Goal: Download file/media

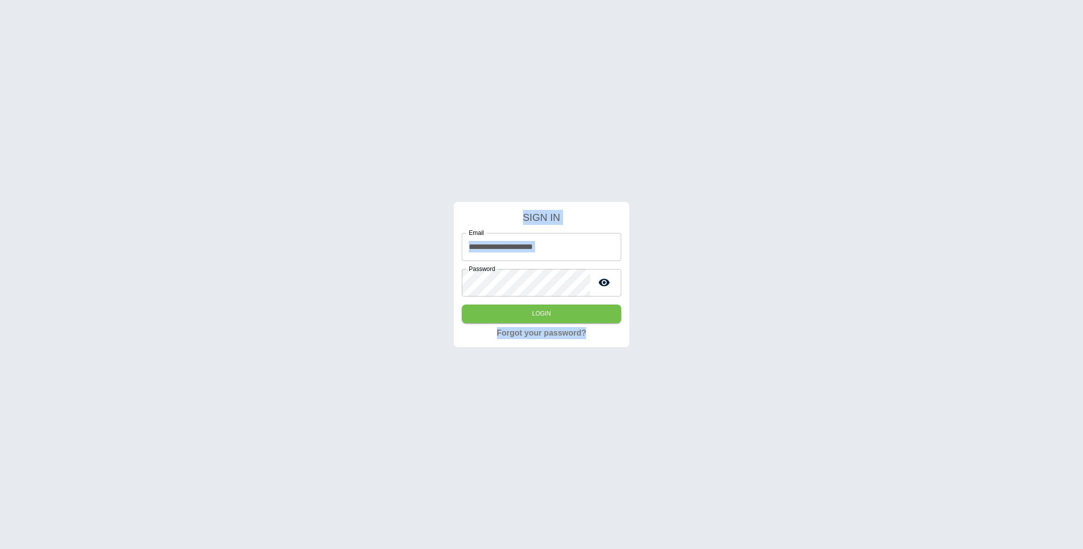
drag, startPoint x: 564, startPoint y: 255, endPoint x: 569, endPoint y: 250, distance: 7.5
click at [564, 255] on input "**********" at bounding box center [541, 247] width 159 height 28
drag, startPoint x: 576, startPoint y: 245, endPoint x: 439, endPoint y: 246, distance: 136.8
click at [439, 246] on div "**********" at bounding box center [541, 274] width 1083 height 549
type input "**********"
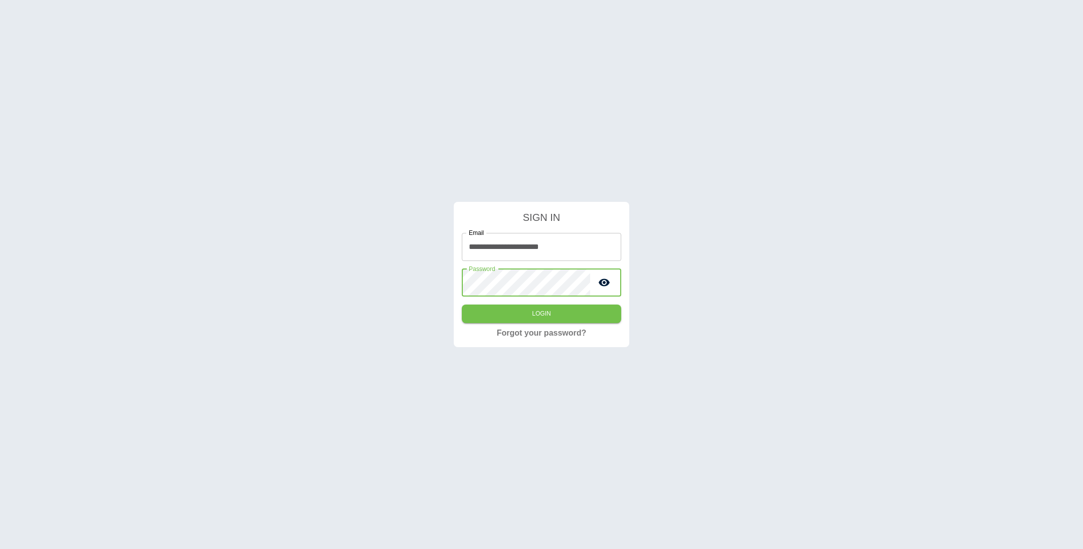
click at [462, 305] on button "Login" at bounding box center [541, 314] width 159 height 19
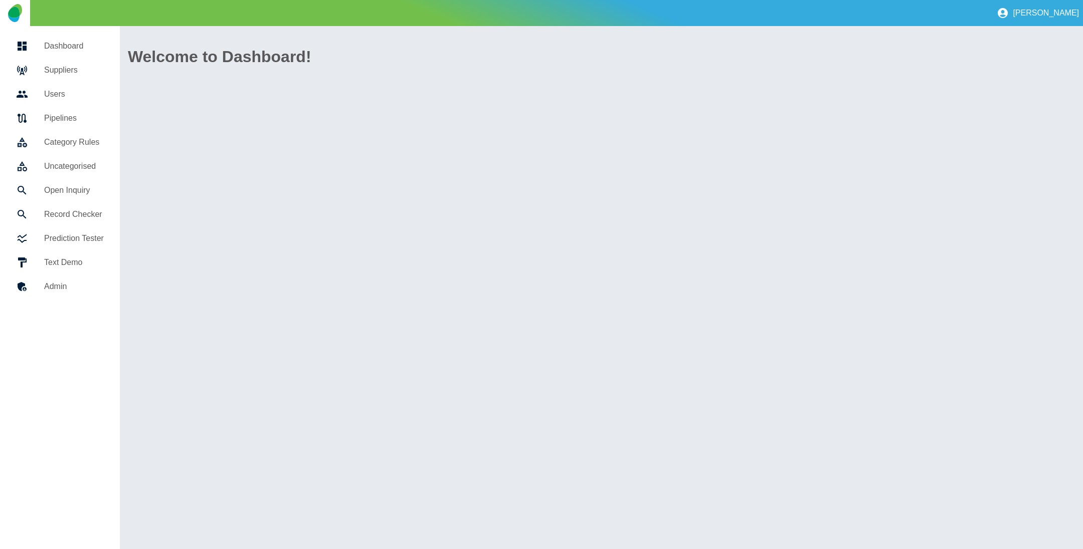
click at [48, 59] on link "Suppliers" at bounding box center [60, 70] width 104 height 24
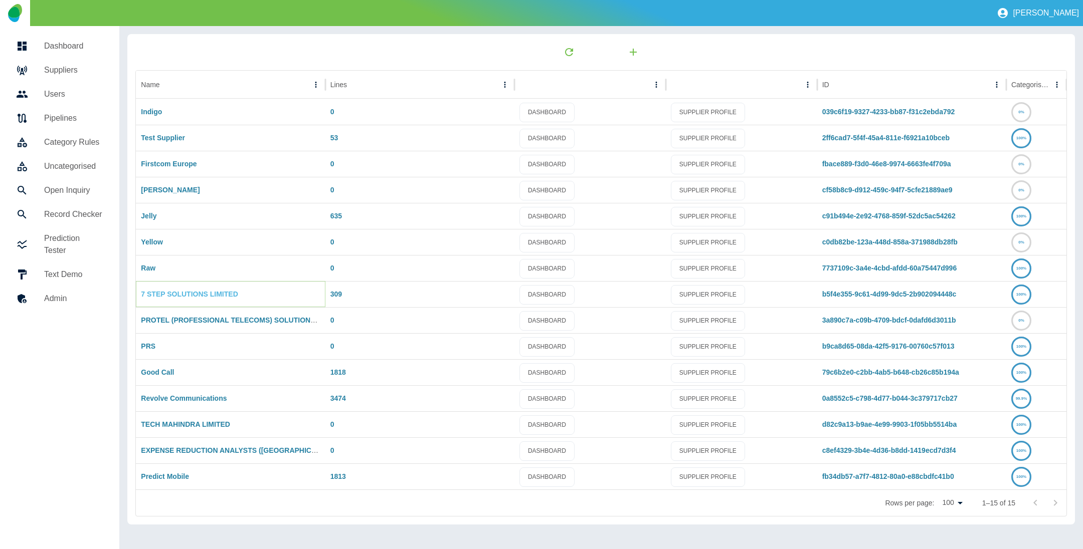
click at [182, 292] on link "7 STEP SOLUTIONS LIMITED" at bounding box center [189, 294] width 97 height 8
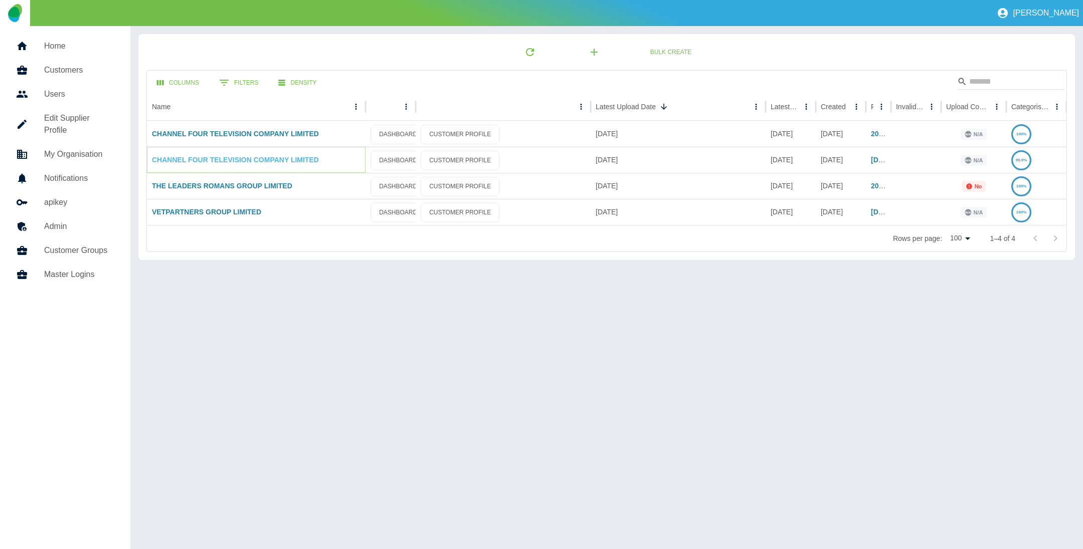
click at [200, 157] on link "CHANNEL FOUR TELEVISION COMPANY LIMITED" at bounding box center [235, 160] width 167 height 8
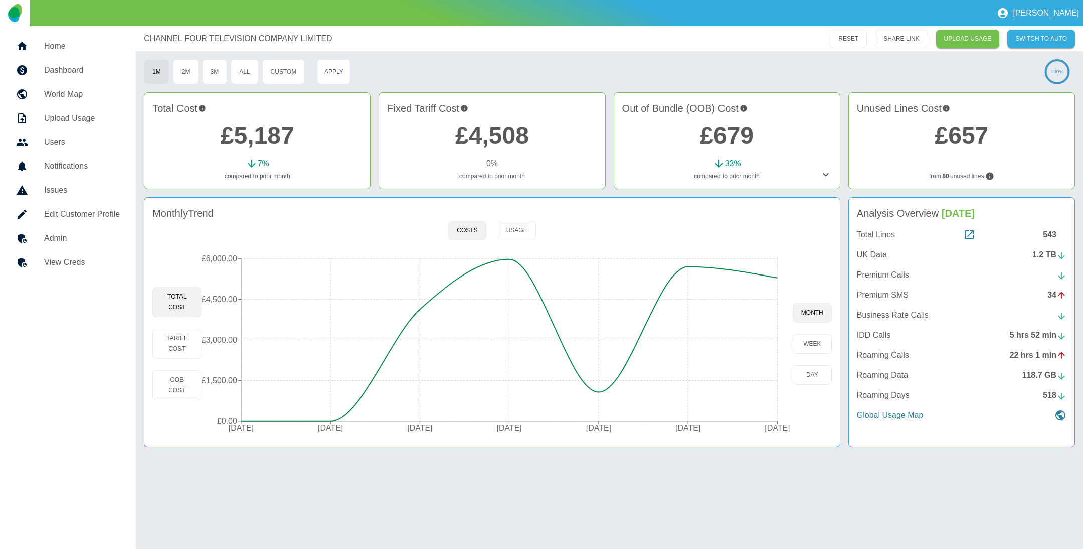
click at [75, 238] on h5 "Admin" at bounding box center [82, 239] width 76 height 12
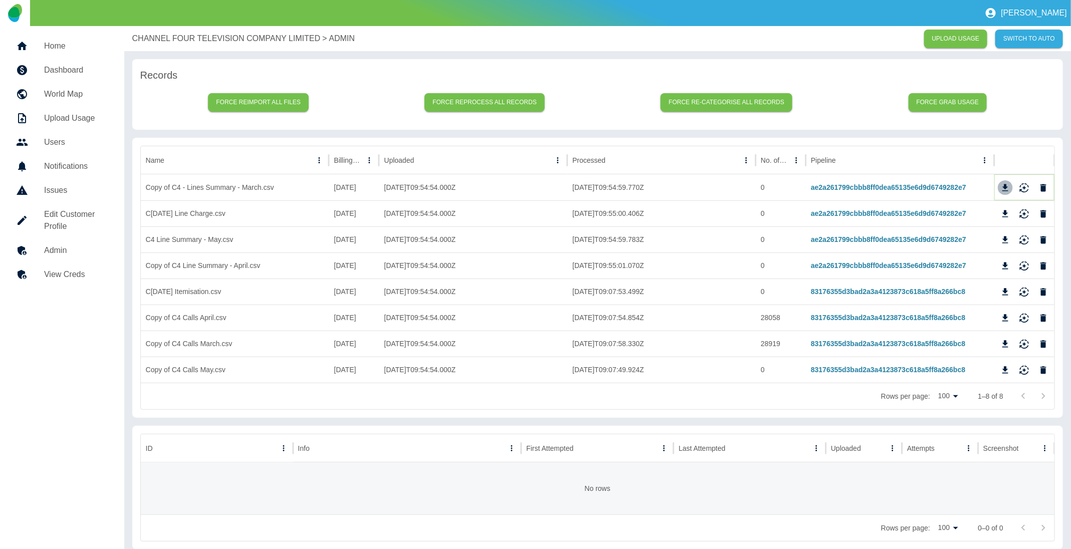
click at [1006, 189] on icon "Download" at bounding box center [1005, 188] width 10 height 10
click at [1005, 211] on icon "Download" at bounding box center [1005, 213] width 6 height 7
click at [1007, 241] on icon "Download" at bounding box center [1005, 240] width 10 height 10
click at [1007, 266] on icon "Download" at bounding box center [1005, 266] width 10 height 10
click at [1006, 292] on icon "Download" at bounding box center [1005, 291] width 6 height 7
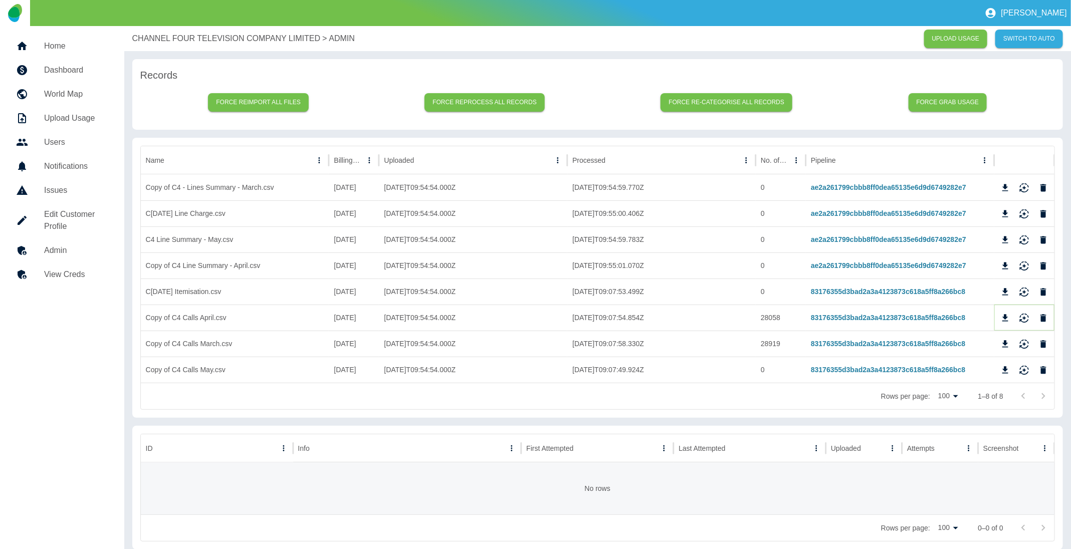
click at [1006, 316] on icon "Download" at bounding box center [1005, 317] width 6 height 7
click at [1006, 342] on icon "Download" at bounding box center [1005, 343] width 6 height 7
click at [1004, 367] on icon "Download" at bounding box center [1005, 370] width 10 height 10
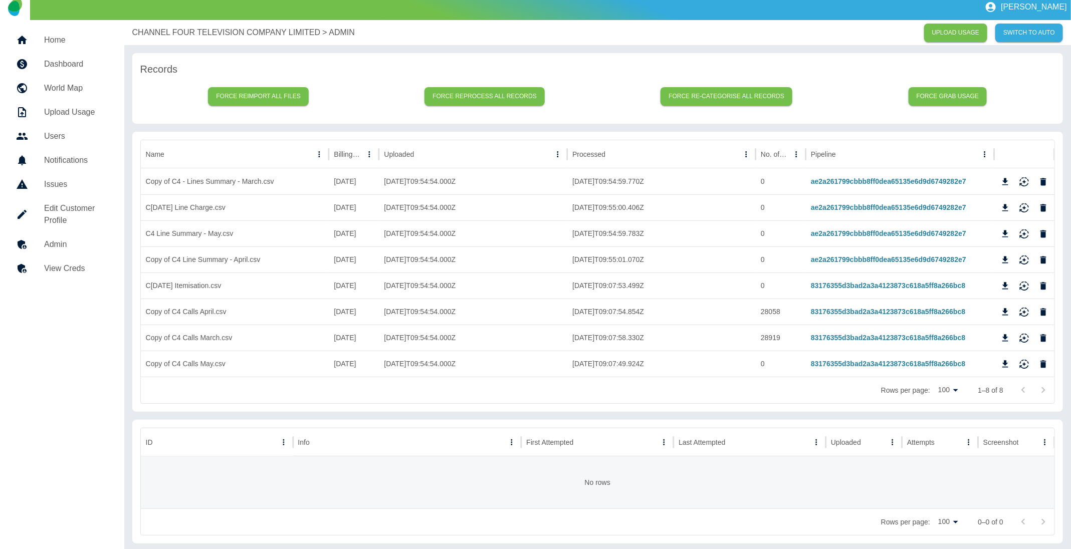
scroll to position [8, 0]
